Goal: Information Seeking & Learning: Learn about a topic

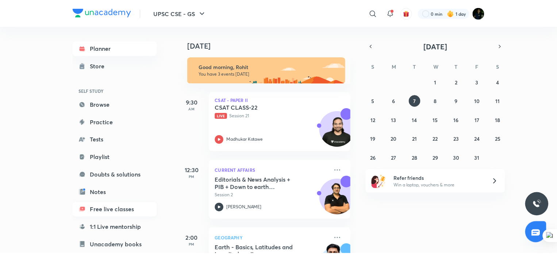
scroll to position [74, 0]
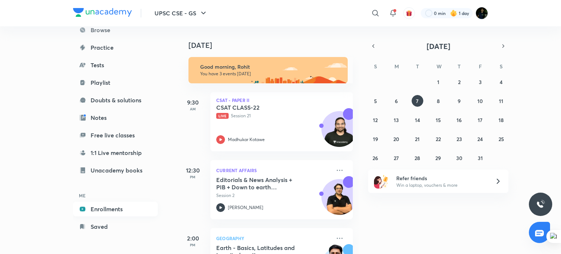
click at [124, 208] on link "Enrollments" at bounding box center [115, 208] width 85 height 15
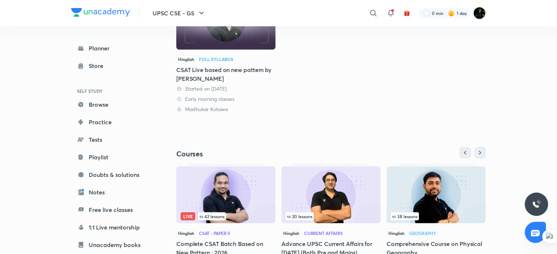
scroll to position [166, 0]
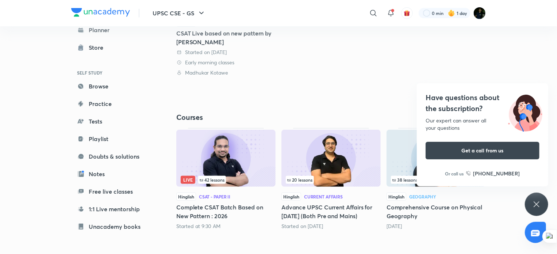
click at [469, 115] on div "Have questions about the subscription? Our expert can answer all your questions…" at bounding box center [482, 134] width 131 height 103
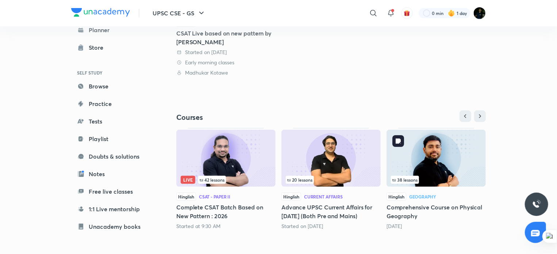
click at [432, 161] on img at bounding box center [435, 158] width 99 height 57
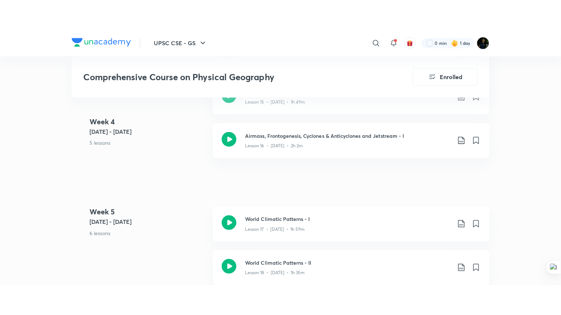
scroll to position [1167, 0]
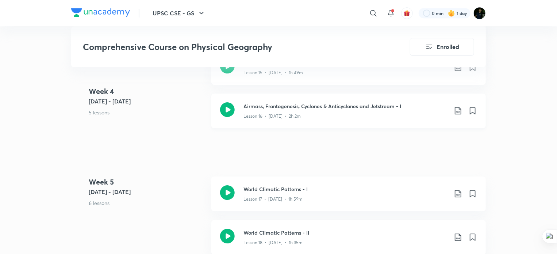
click at [222, 109] on icon at bounding box center [227, 109] width 15 height 15
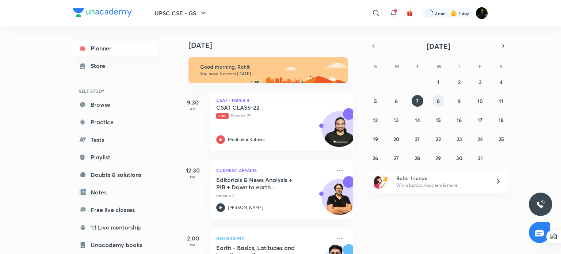
click at [438, 99] on abbr "8" at bounding box center [437, 100] width 3 height 7
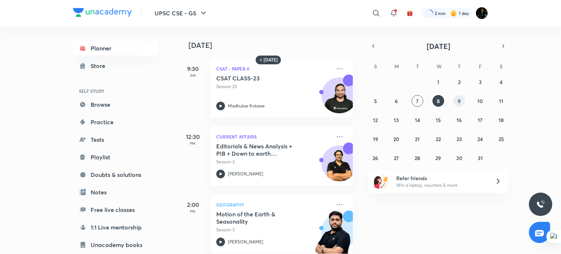
click at [461, 97] on button "9" at bounding box center [459, 101] width 12 height 12
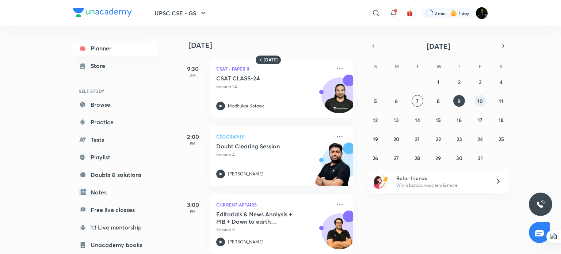
click at [481, 99] on abbr "10" at bounding box center [479, 100] width 5 height 7
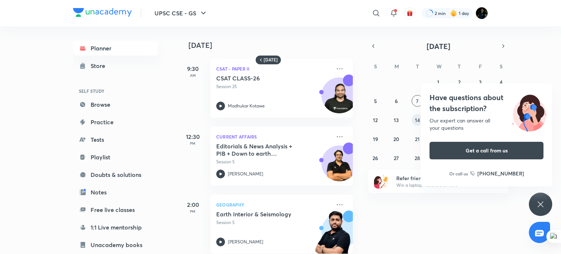
click at [420, 122] on button "14" at bounding box center [417, 120] width 12 height 12
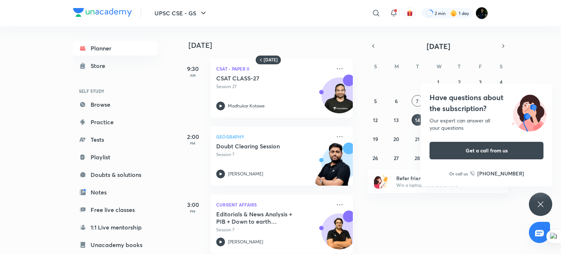
click at [496, 106] on h4 "Have questions about the subscription?" at bounding box center [486, 103] width 114 height 22
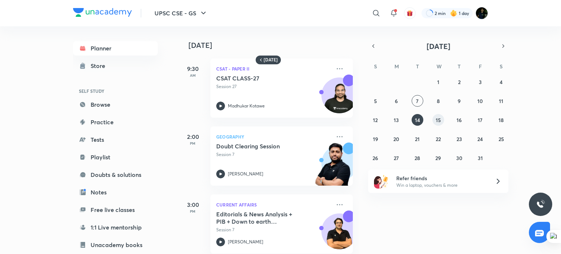
click at [435, 121] on abbr "15" at bounding box center [437, 119] width 5 height 7
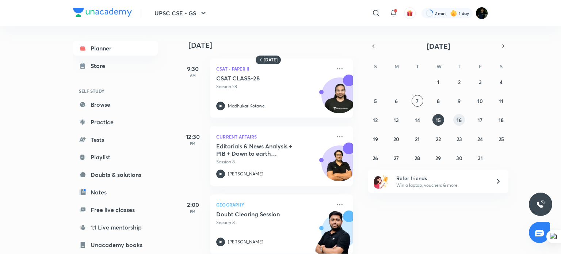
click at [458, 120] on abbr "16" at bounding box center [458, 119] width 5 height 7
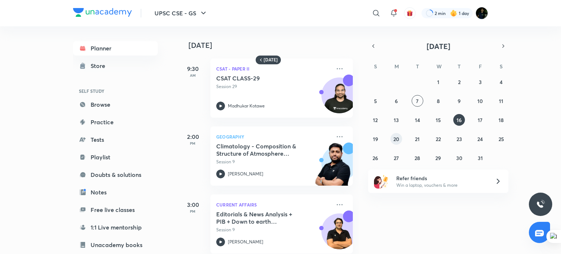
click at [399, 140] on button "20" at bounding box center [396, 139] width 12 height 12
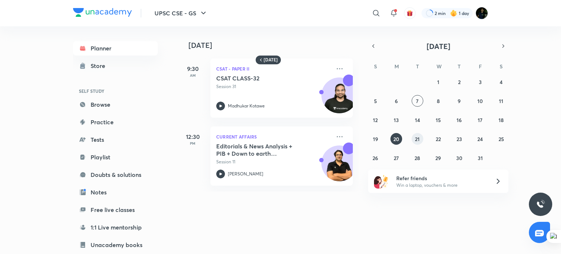
click at [416, 139] on abbr "21" at bounding box center [417, 138] width 5 height 7
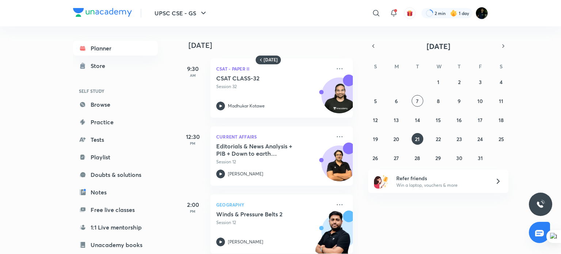
click at [446, 135] on div "28 29 30 1 2 3 4 5 6 7 8 9 10 11 12 13 14 15 16 17 18 19 20 21 22 23 24 25 26 2…" at bounding box center [438, 120] width 140 height 88
click at [435, 138] on abbr "22" at bounding box center [437, 138] width 5 height 7
click at [394, 139] on abbr "20" at bounding box center [396, 138] width 6 height 7
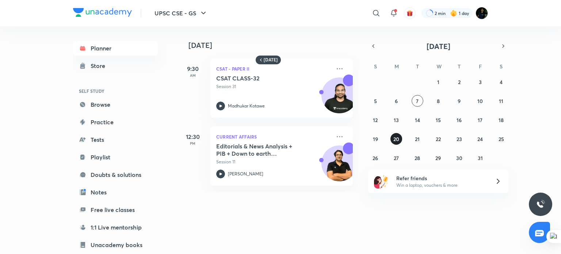
click at [397, 138] on abbr "20" at bounding box center [396, 138] width 6 height 7
